Goal: Obtain resource: Download file/media

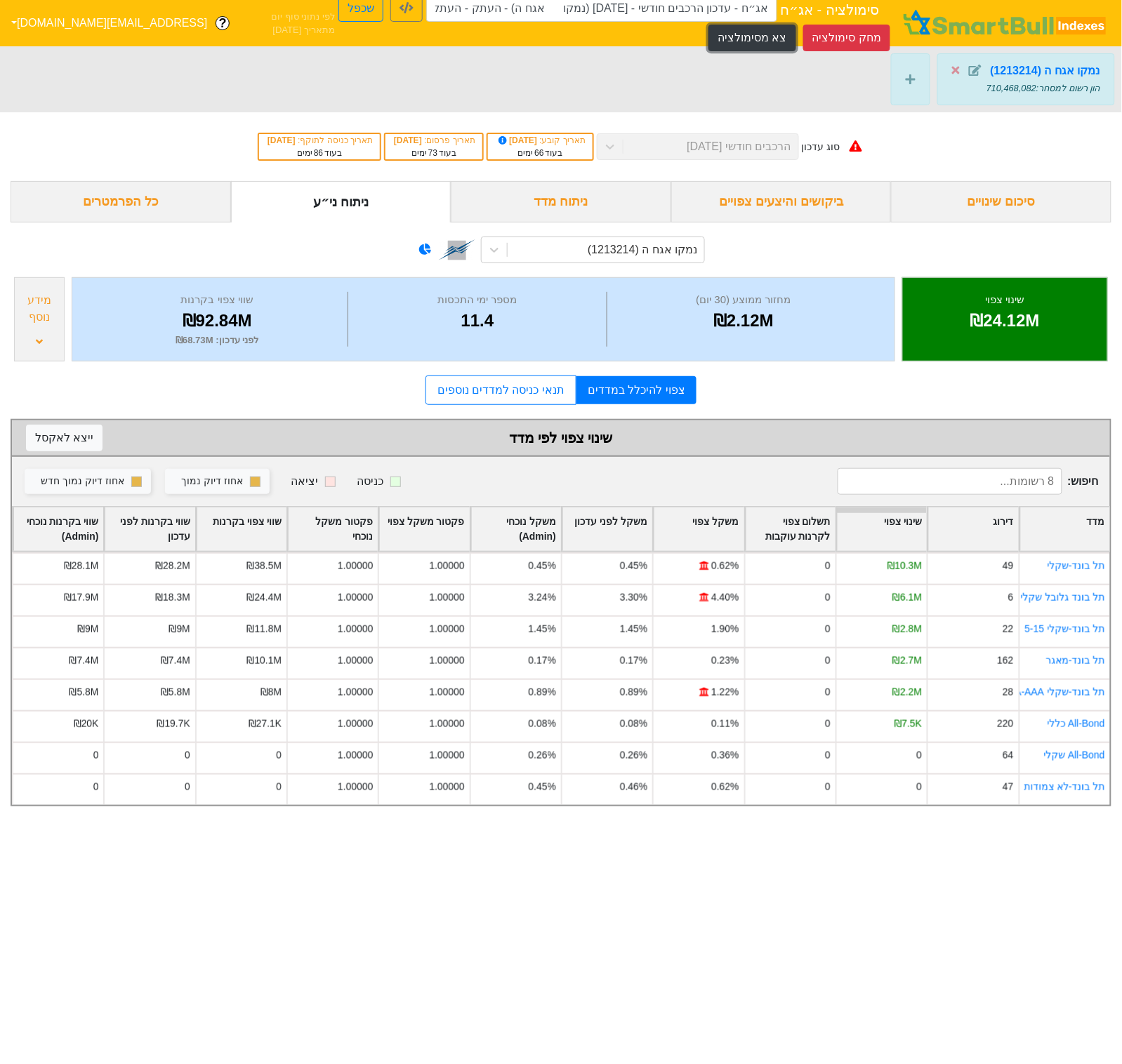
click at [772, 34] on button "צא מסימולציה" at bounding box center [752, 38] width 87 height 27
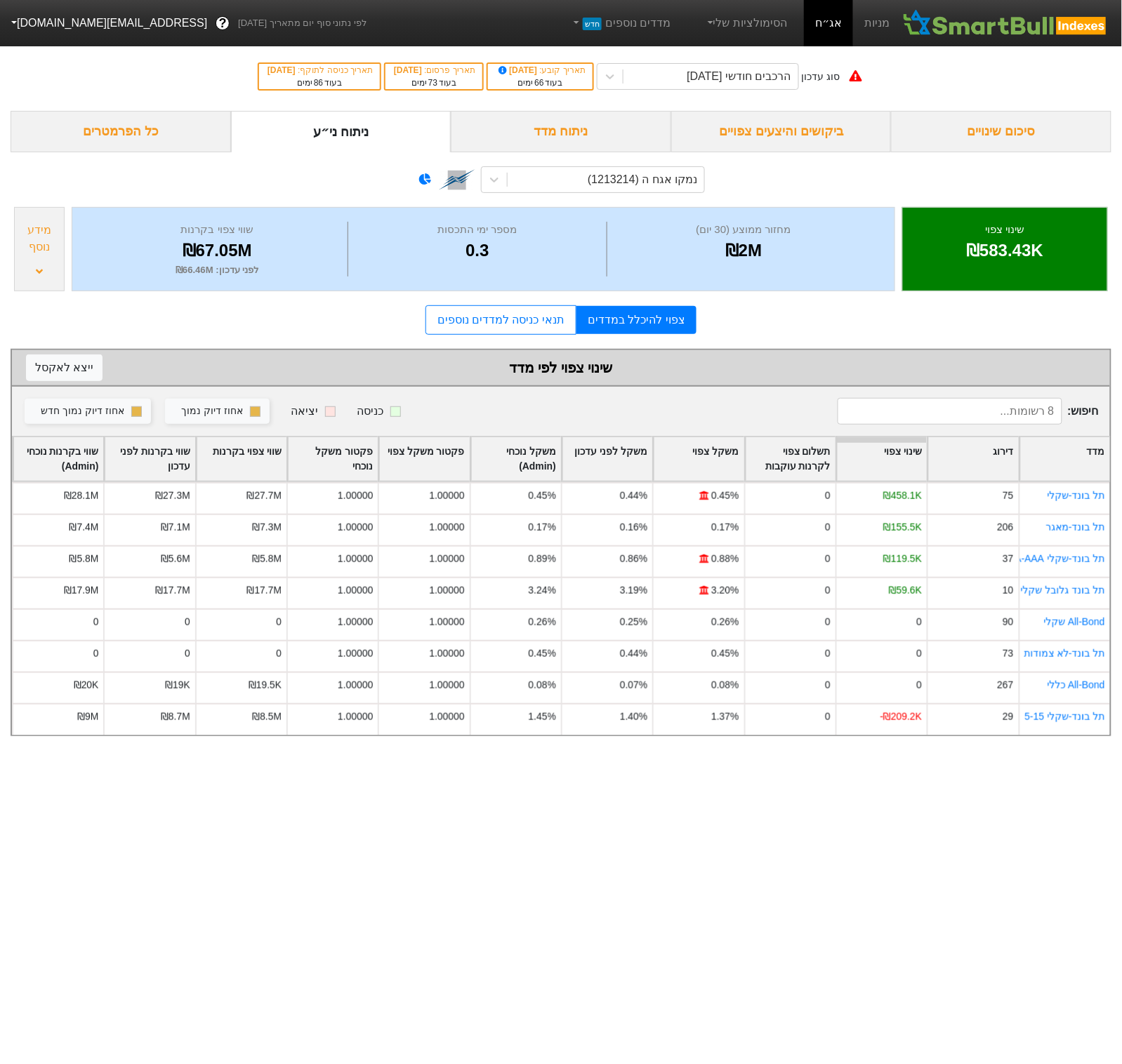
click at [35, 34] on button "[EMAIL_ADDRESS][DOMAIN_NAME]" at bounding box center [108, 23] width 215 height 25
click at [55, 167] on div "תפריט ניהול" at bounding box center [56, 167] width 111 height 23
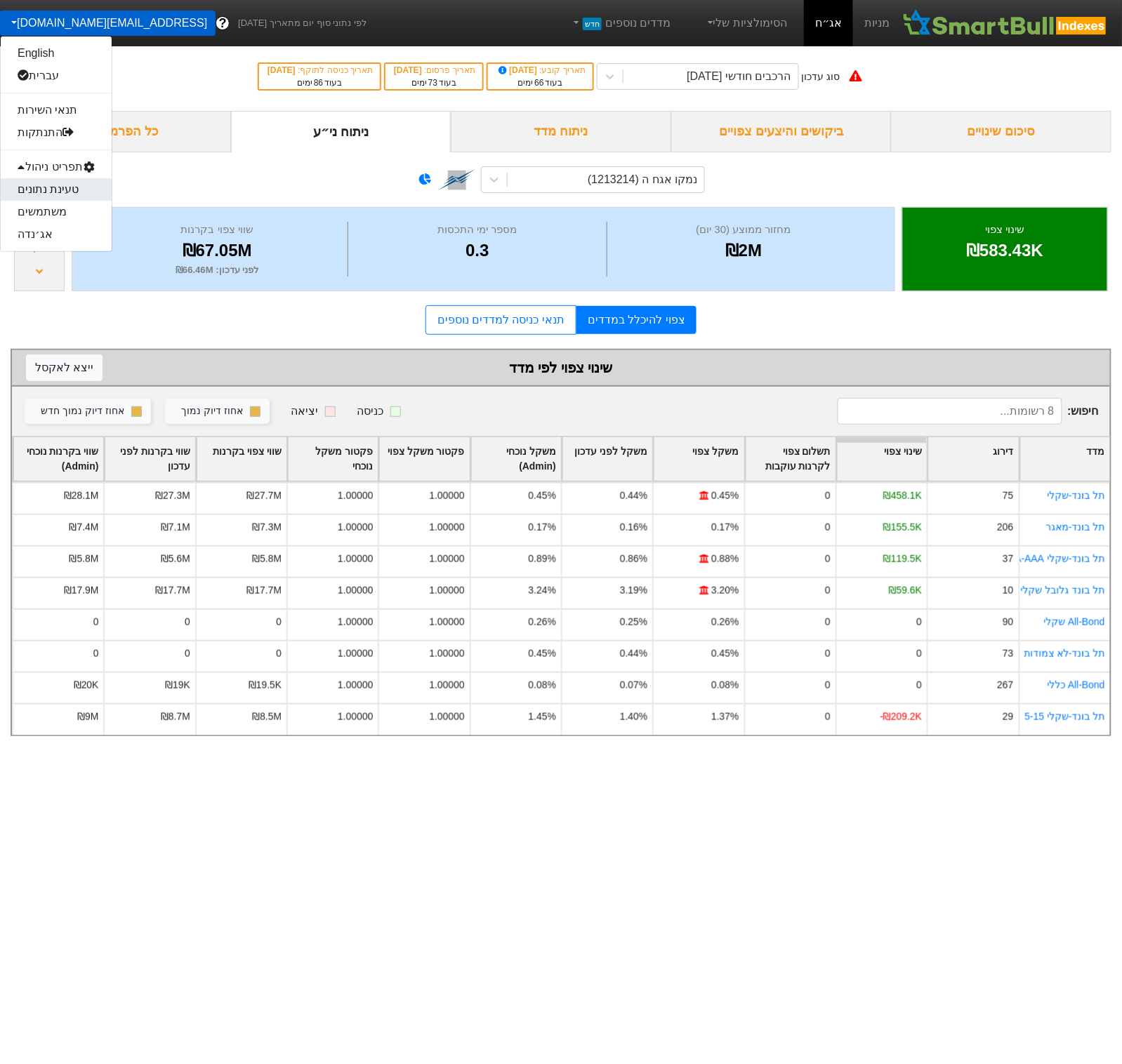
click at [48, 194] on link "טעינת נתונים" at bounding box center [56, 189] width 111 height 23
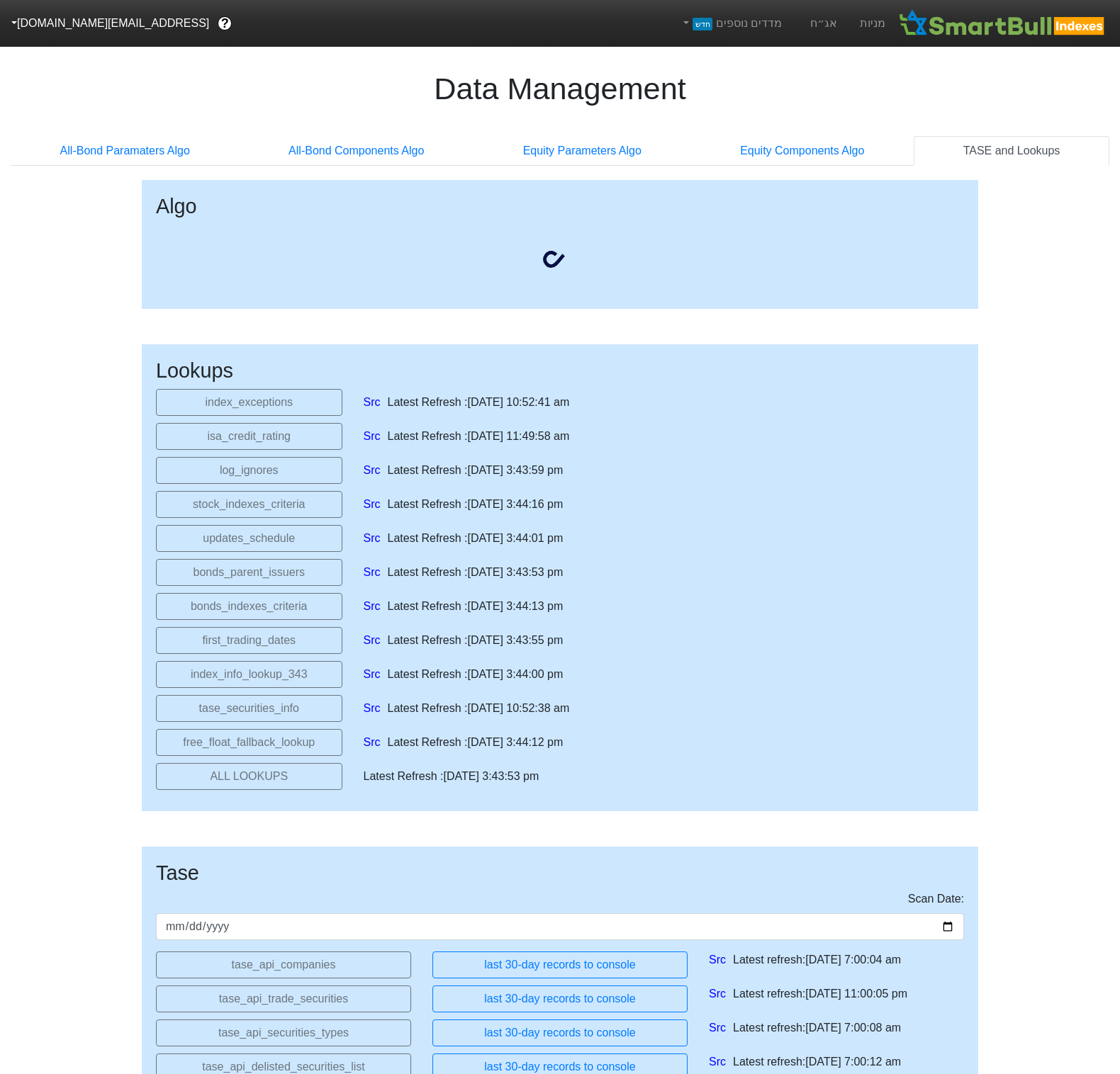
select select "2025-11-06T00:00:00.000Z"
select select "2025-10-29T00:00:00.000Z"
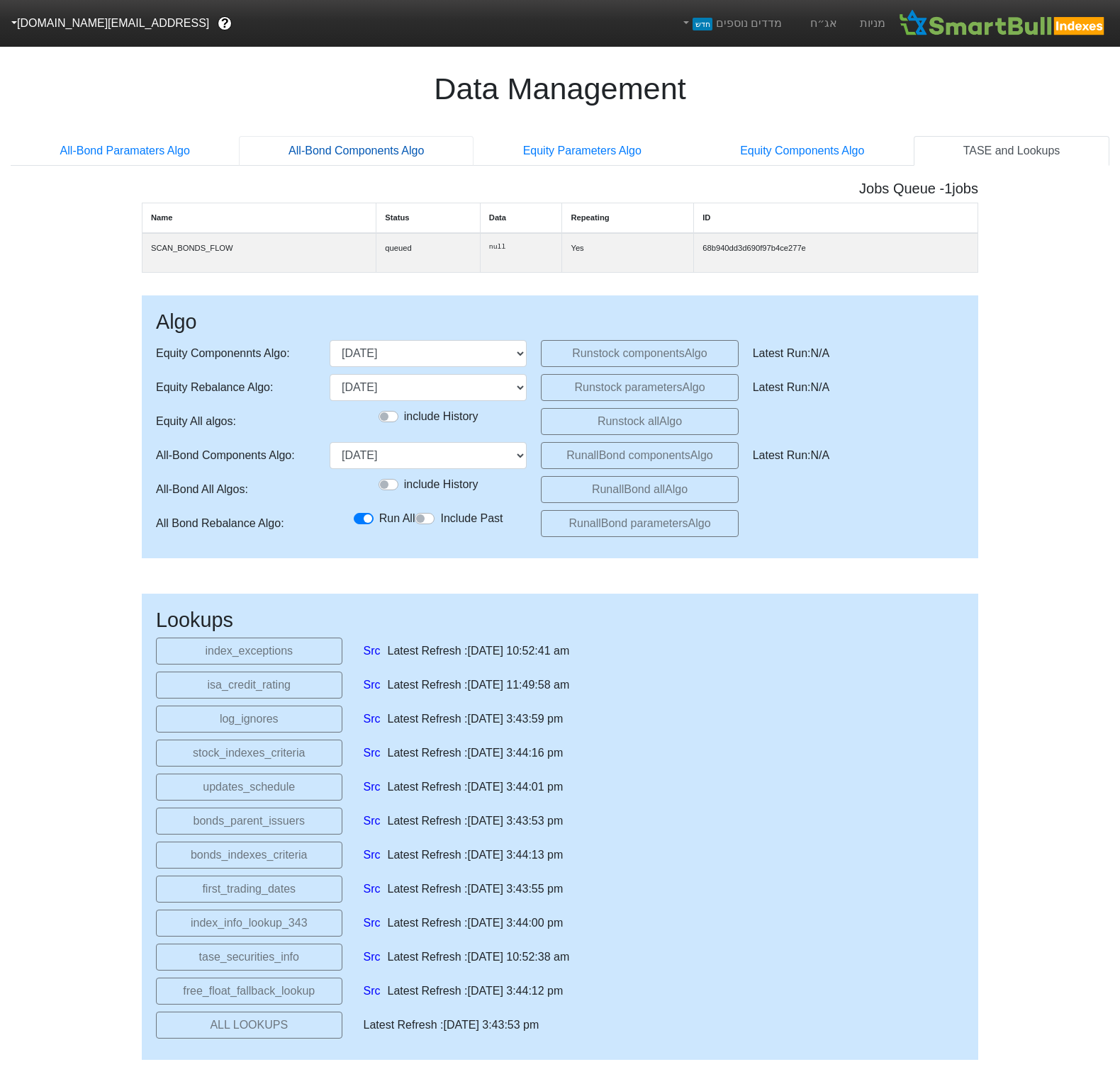
click at [365, 139] on link "All-Bond Components Algo" at bounding box center [356, 151] width 235 height 30
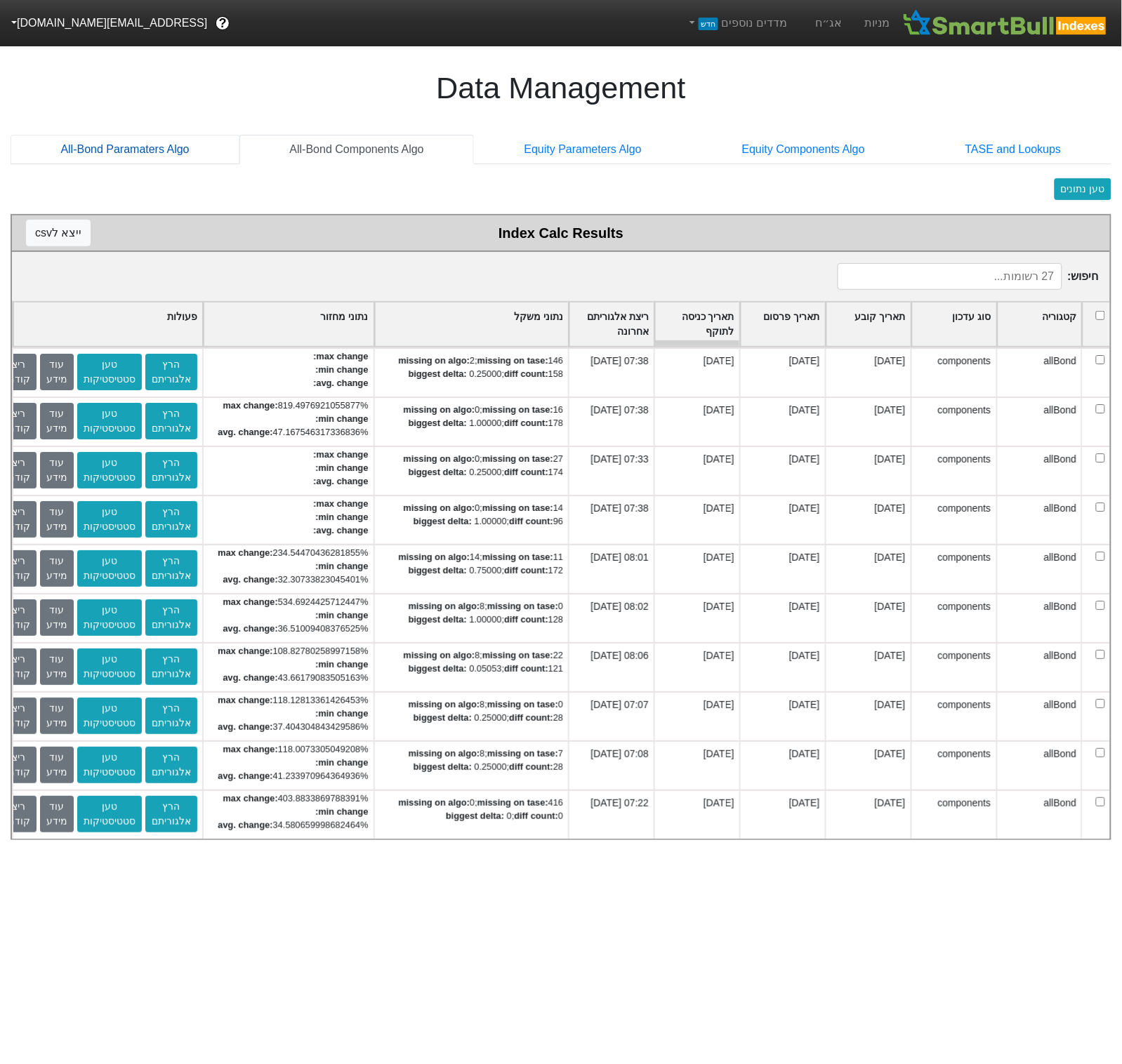
click at [161, 150] on link "All-Bond Paramaters Algo" at bounding box center [126, 150] width 229 height 30
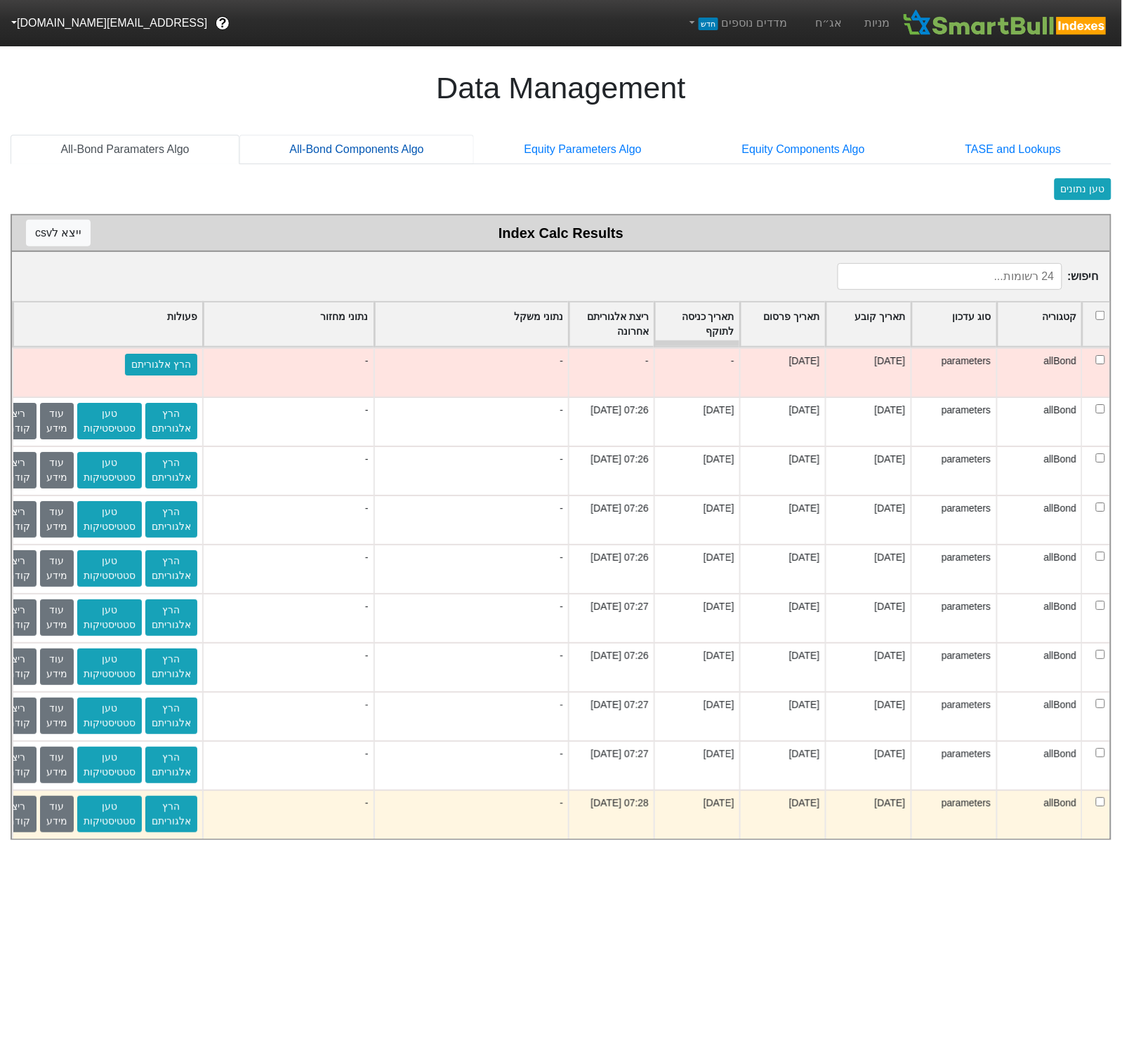
click at [338, 152] on link "All-Bond Components Algo" at bounding box center [356, 150] width 235 height 30
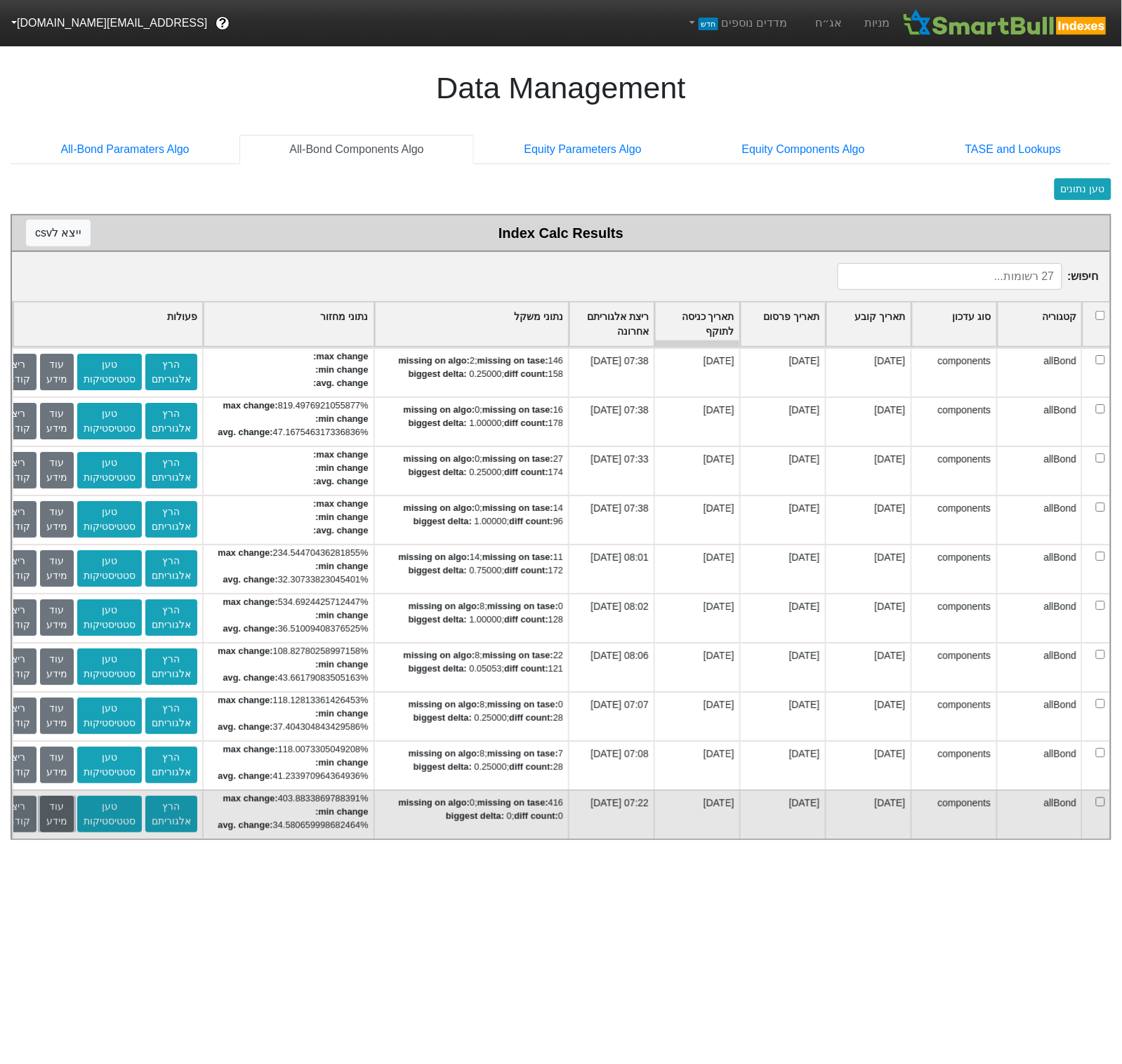
click at [74, 811] on button "עוד מידע" at bounding box center [56, 814] width 34 height 37
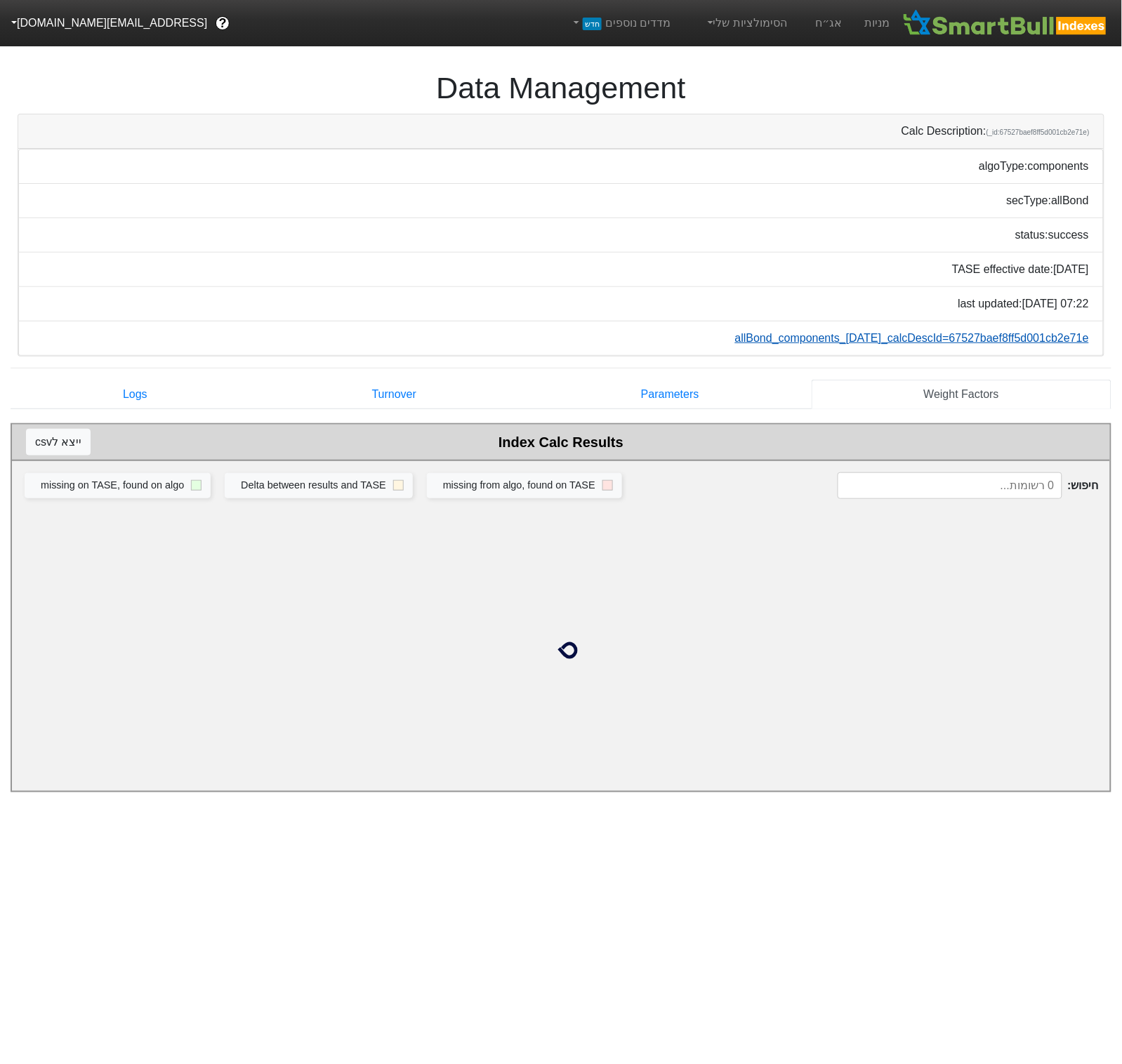
click at [777, 337] on link "allBond_components_30-10-24_calcDescId=67527baef8ff5d001cb2e71e" at bounding box center [912, 338] width 354 height 12
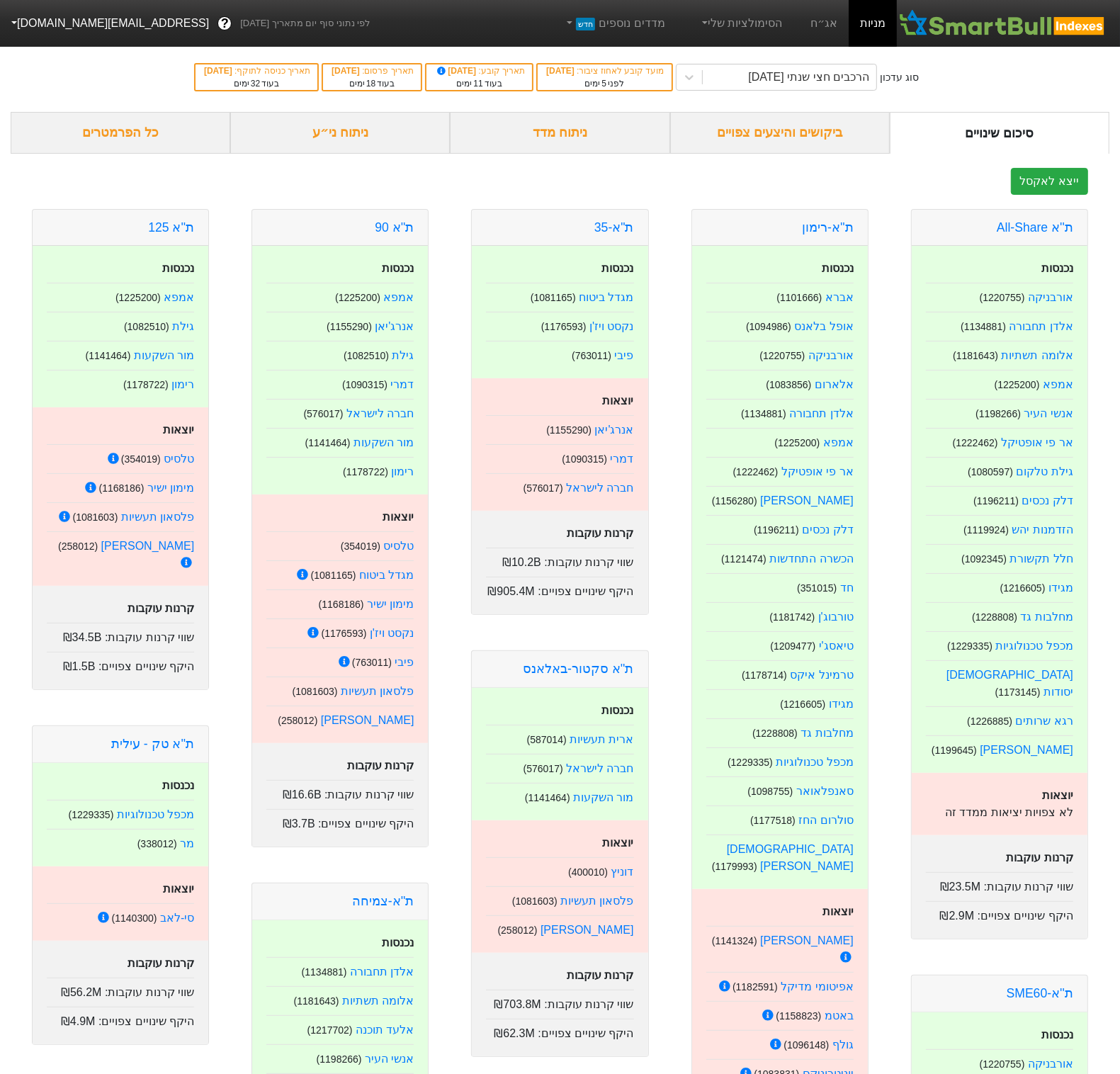
click at [770, 140] on div "ביקושים והיצעים צפויים" at bounding box center [779, 132] width 219 height 42
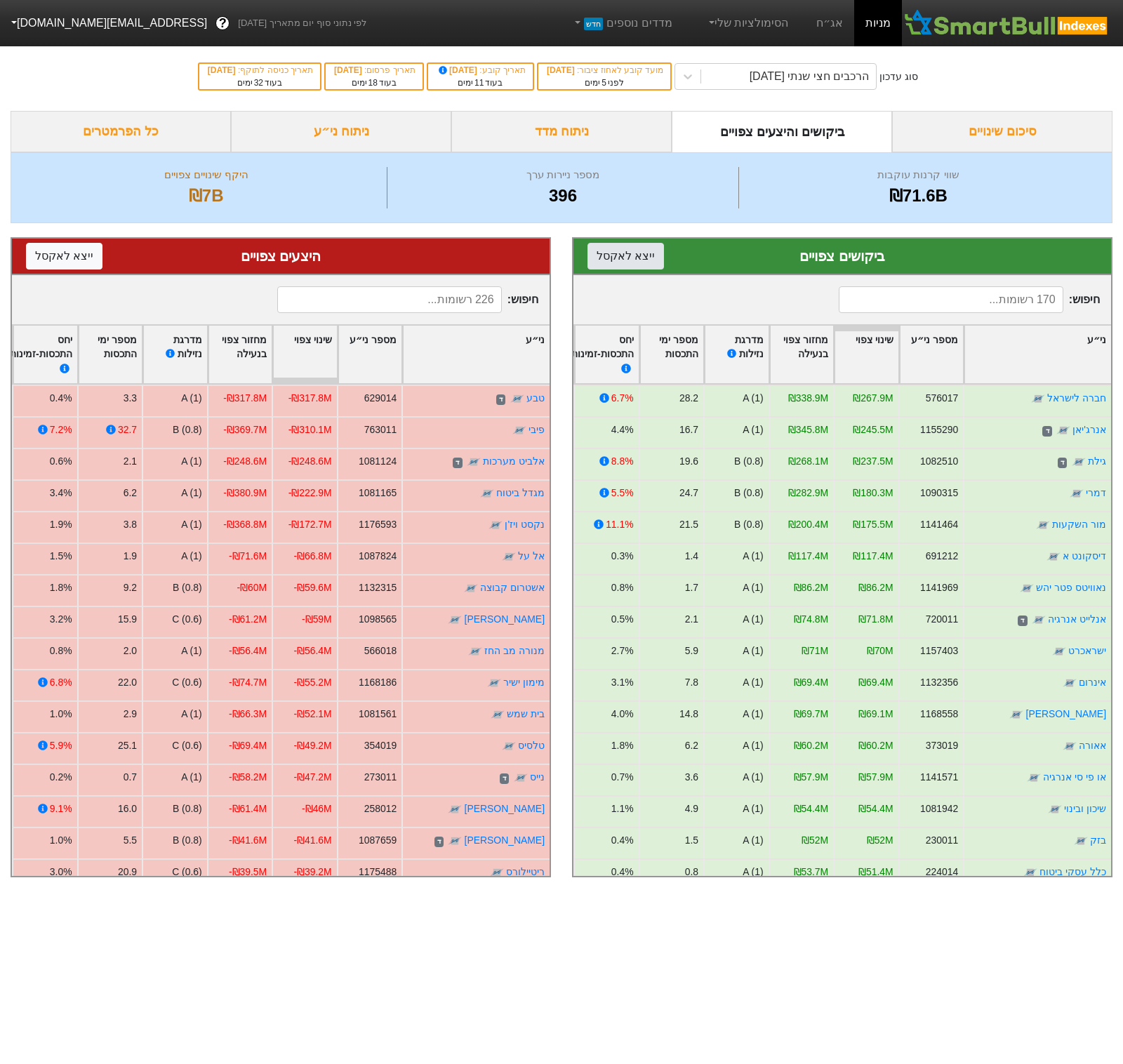
click at [605, 251] on button "ייצא ל אקסל" at bounding box center [626, 256] width 76 height 27
click at [56, 264] on button "ייצא ל אקסל" at bounding box center [64, 256] width 76 height 27
click at [865, 82] on div "הרכבים חצי שנתי [DATE]" at bounding box center [810, 76] width 120 height 17
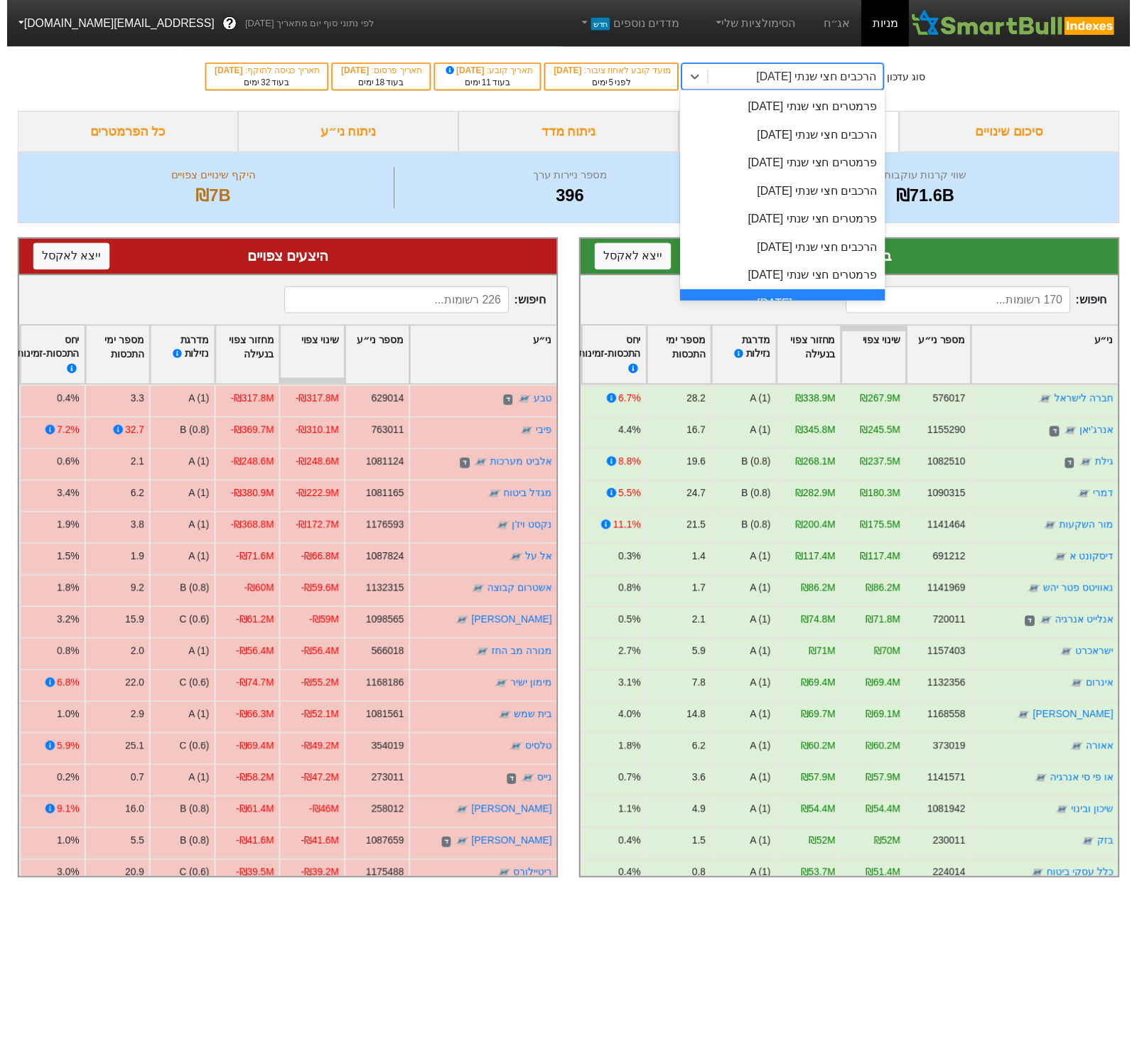
scroll to position [19, 0]
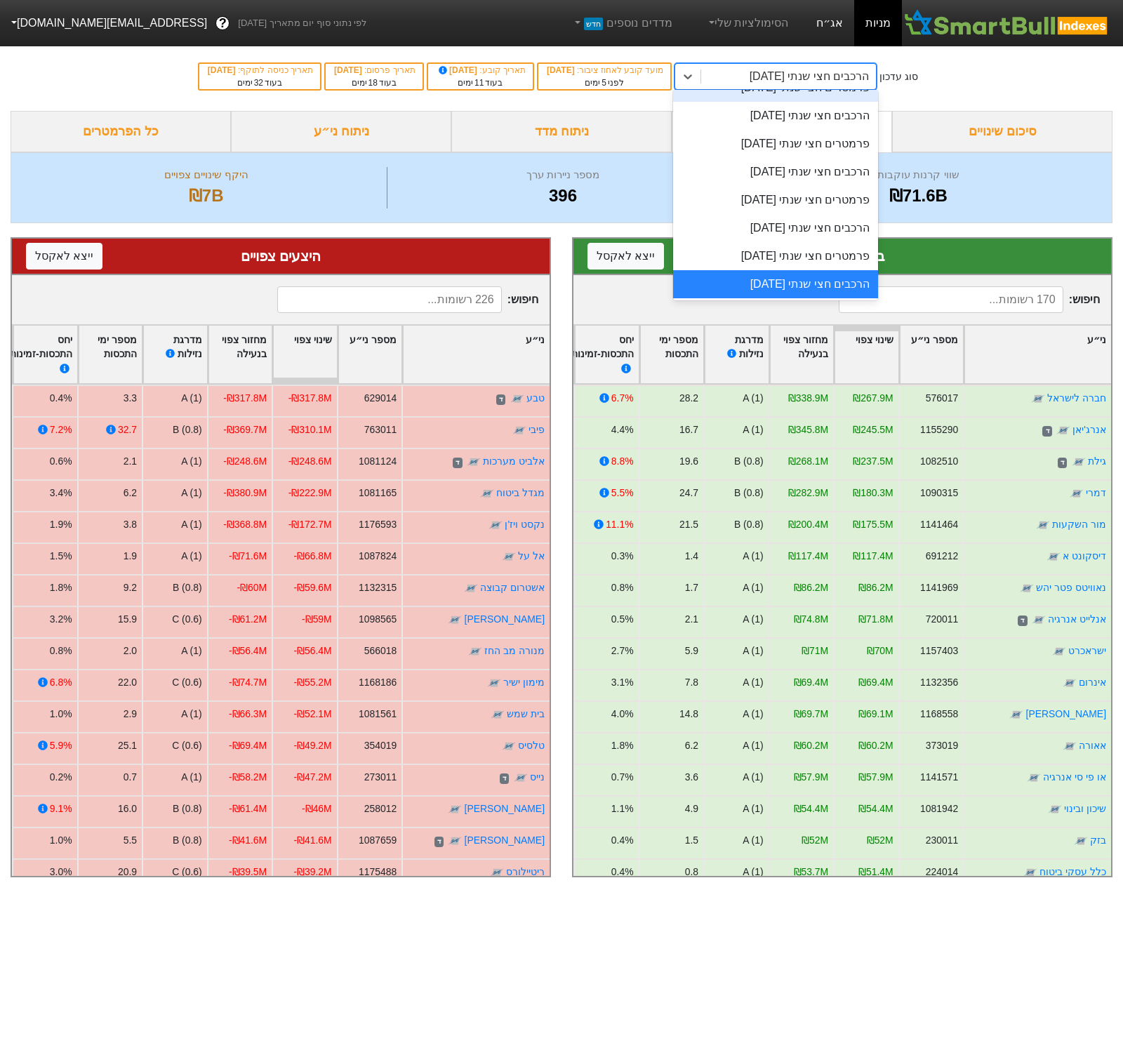
click at [818, 29] on link "אג״ח" at bounding box center [829, 23] width 49 height 46
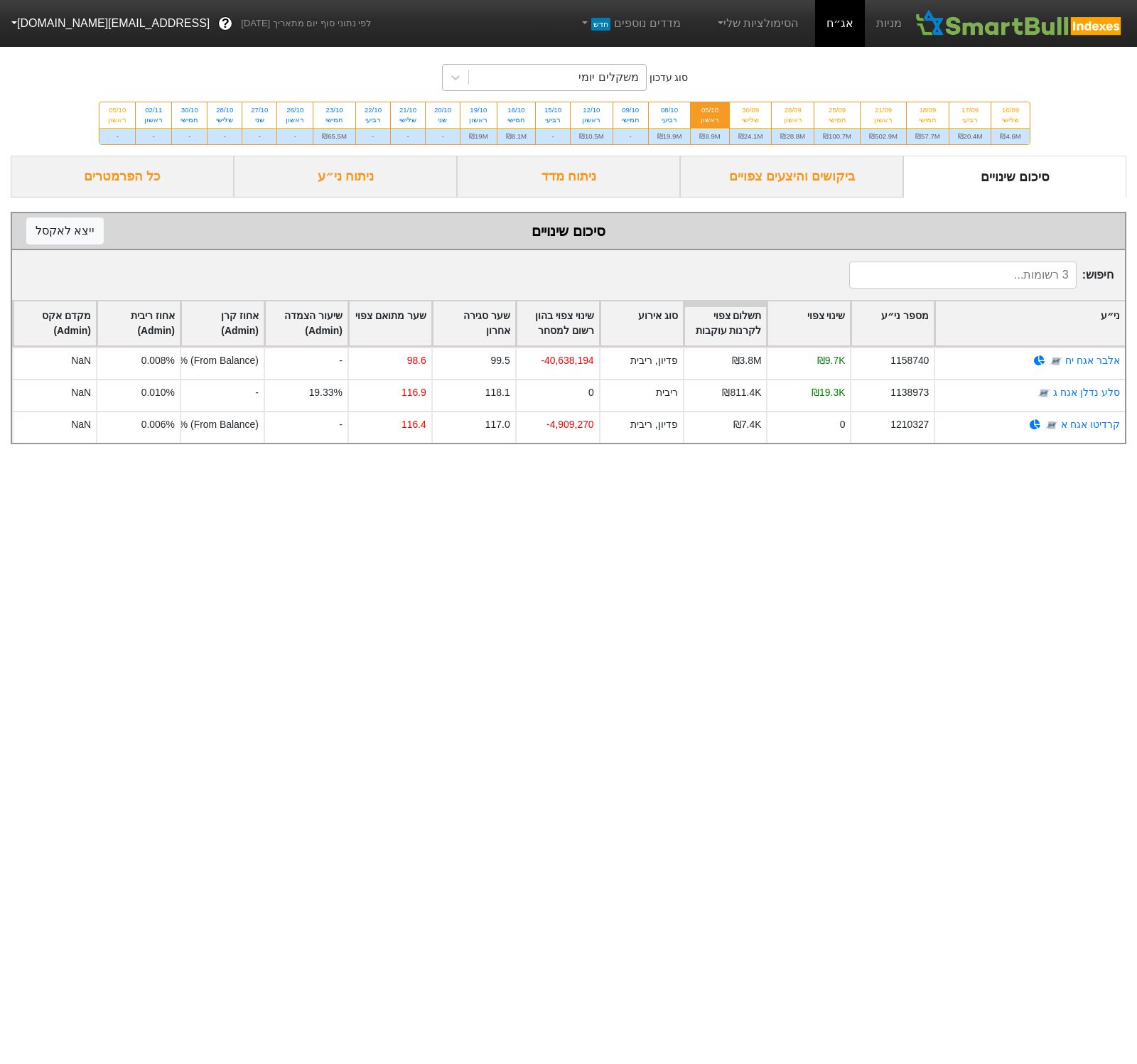
click at [598, 70] on div "משקלים יומי" at bounding box center [608, 77] width 60 height 17
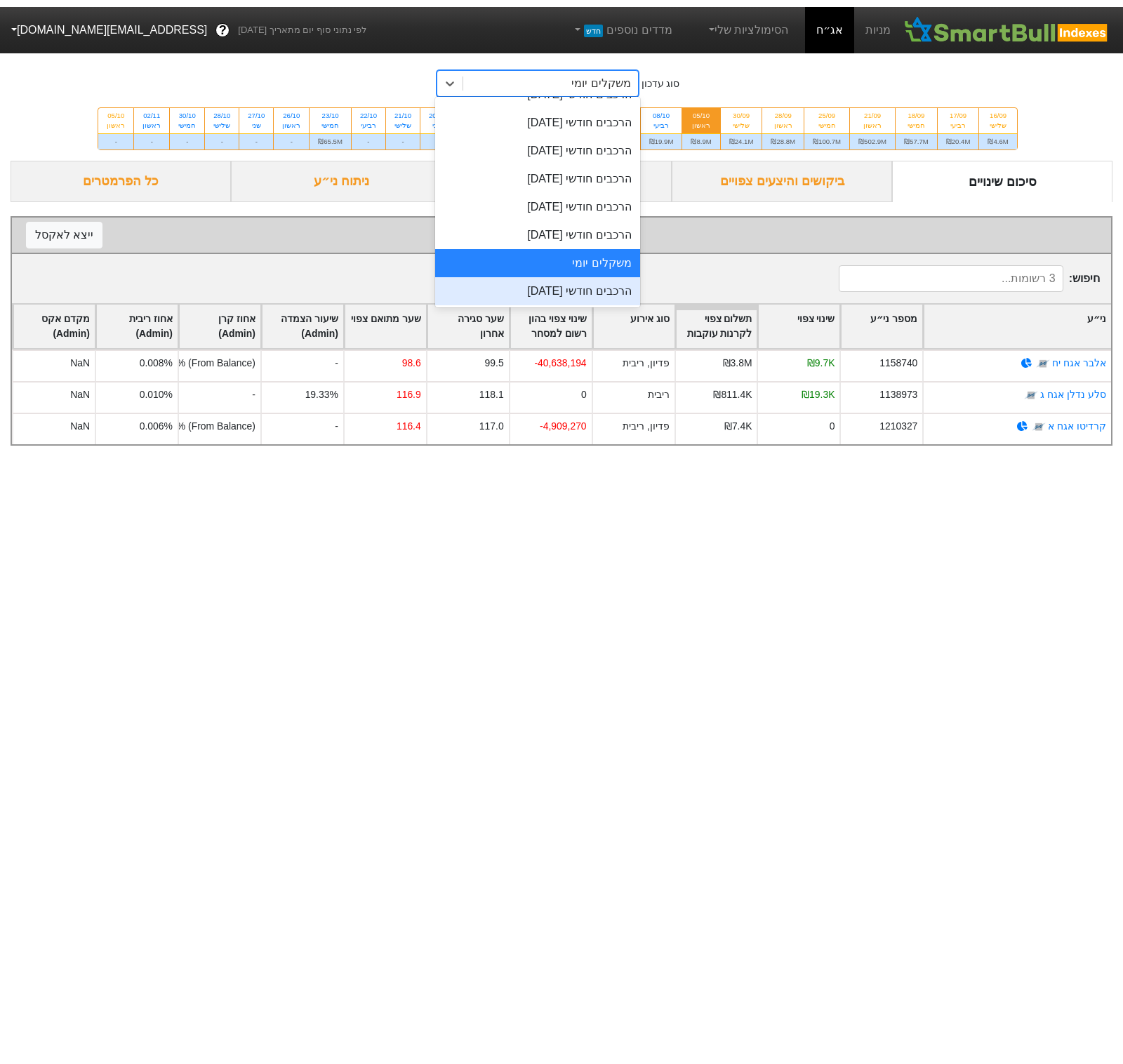
scroll to position [423, 0]
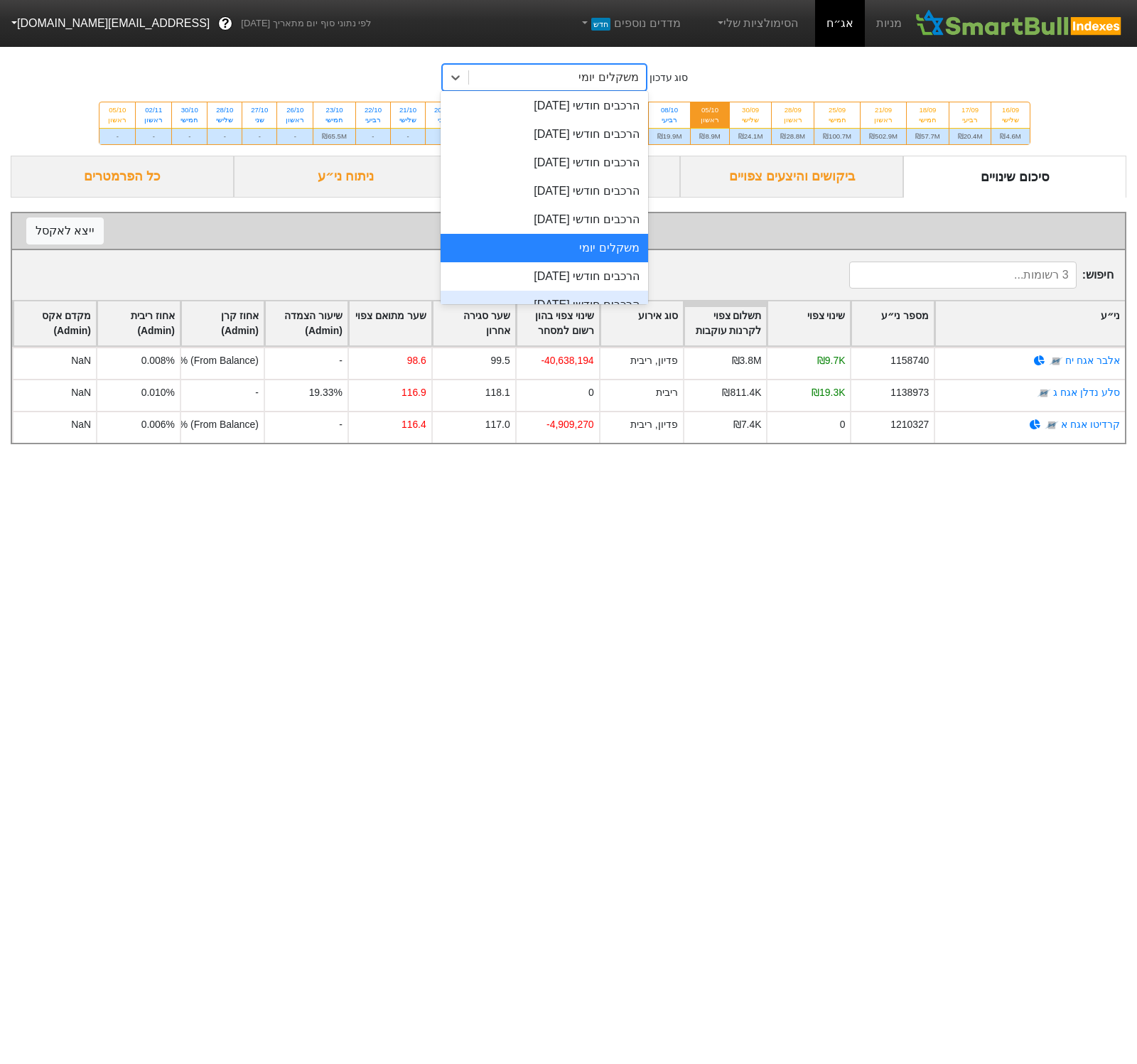
click at [558, 292] on div "הרכבים חודשי [DATE]" at bounding box center [544, 305] width 208 height 28
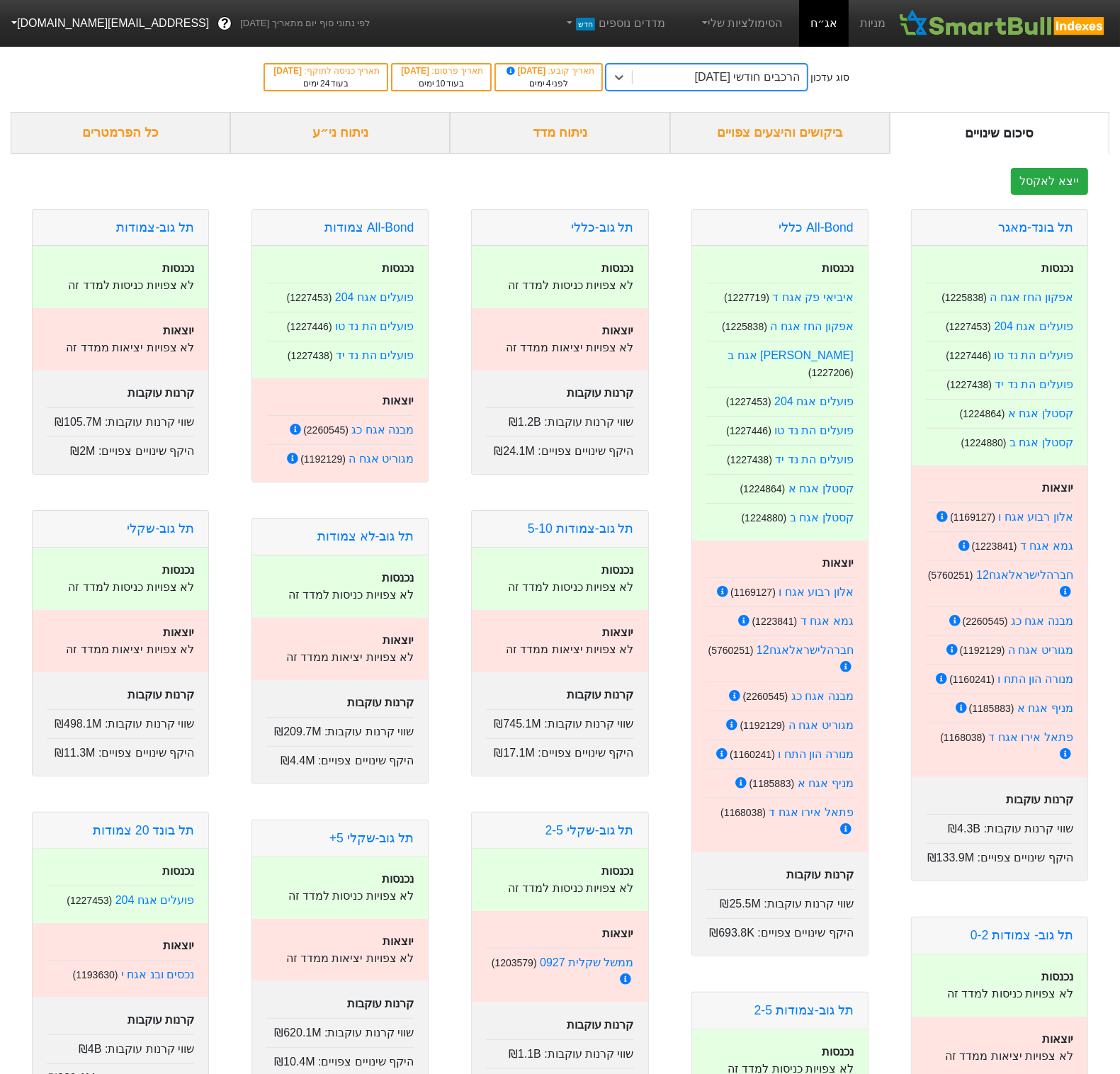
click at [779, 128] on div "ביקושים והיצעים צפויים" at bounding box center [779, 132] width 219 height 42
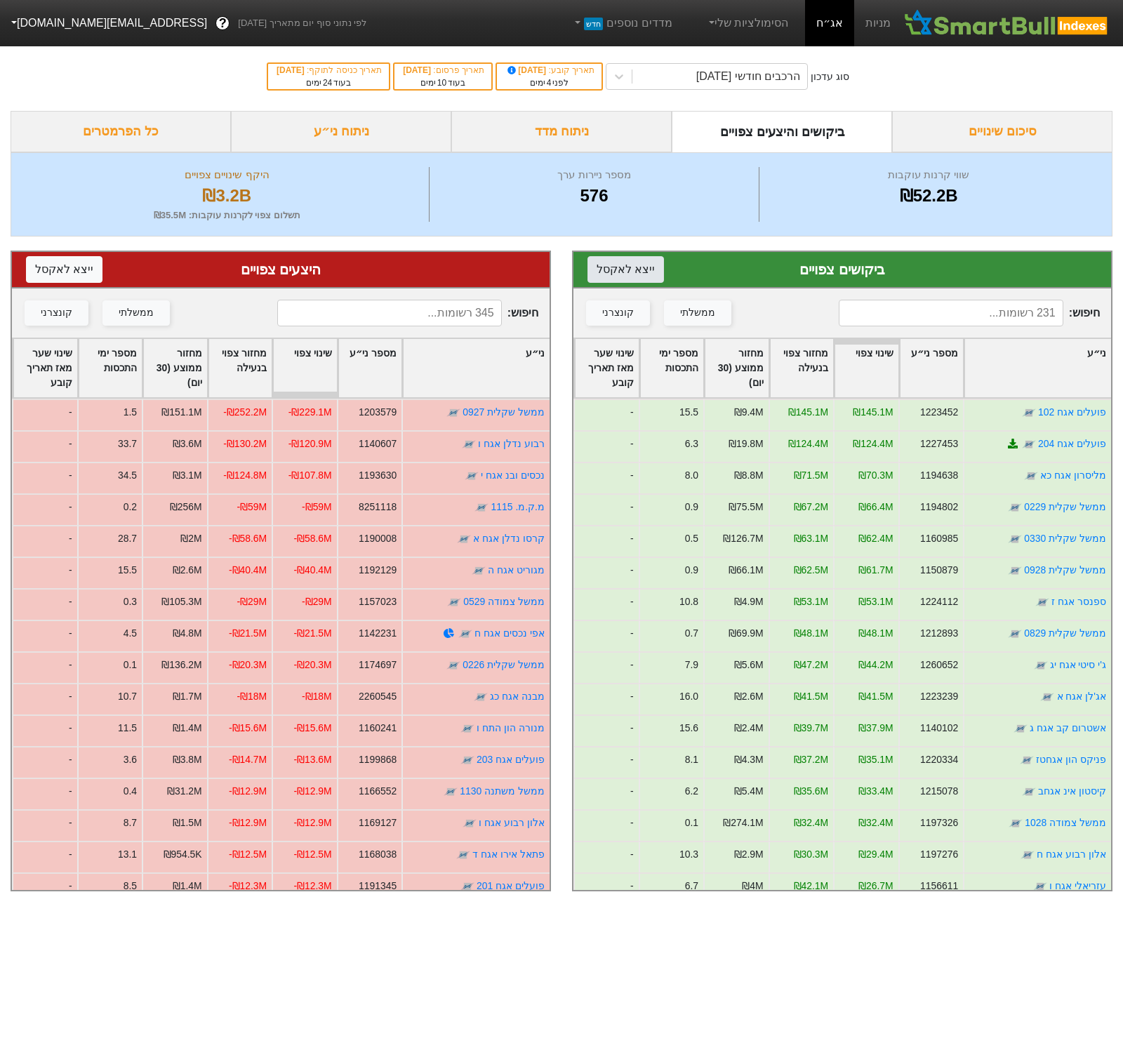
click at [639, 270] on button "ייצא ל אקסל" at bounding box center [626, 270] width 76 height 27
click at [64, 265] on button "ייצא ל אקסל" at bounding box center [64, 270] width 76 height 27
